Goal: Transaction & Acquisition: Purchase product/service

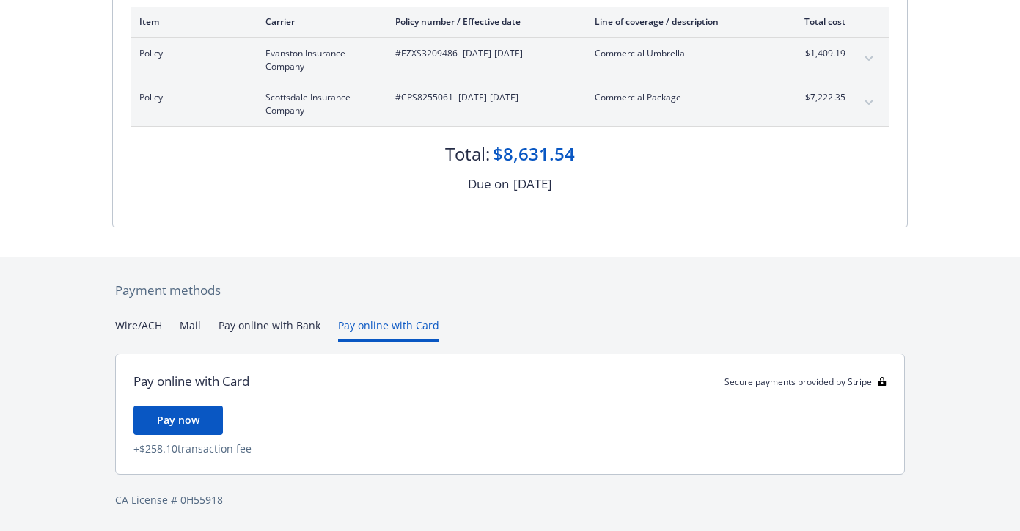
scroll to position [240, 0]
click at [357, 297] on div "Payment methods Wire/ACH Mail Pay online with Bank Pay online with Card Pay onl…" at bounding box center [509, 394] width 795 height 274
click at [191, 413] on span "Pay now" at bounding box center [178, 420] width 43 height 14
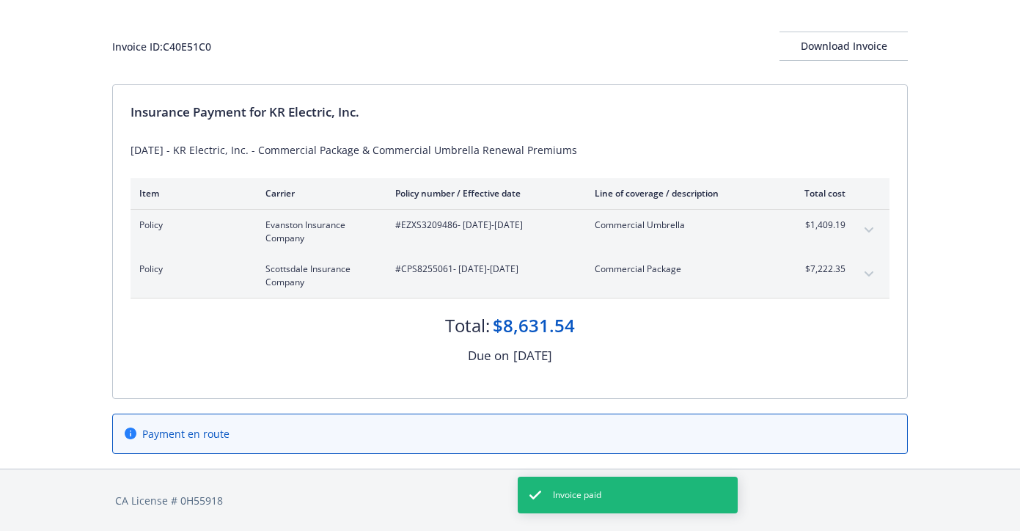
scroll to position [0, 0]
